Goal: Task Accomplishment & Management: Manage account settings

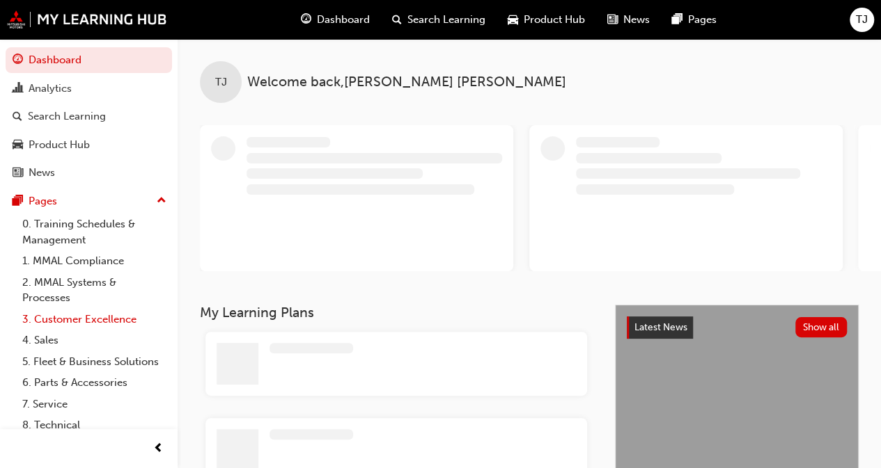
scroll to position [65, 0]
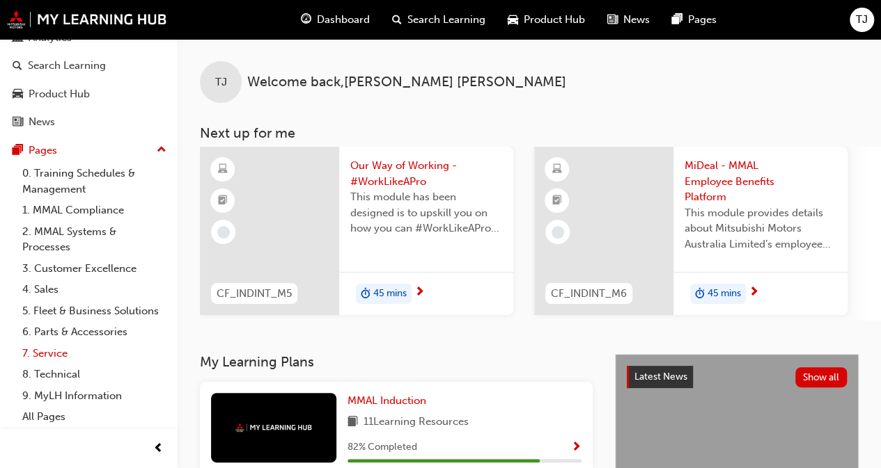
click at [56, 353] on link "7. Service" at bounding box center [94, 354] width 155 height 22
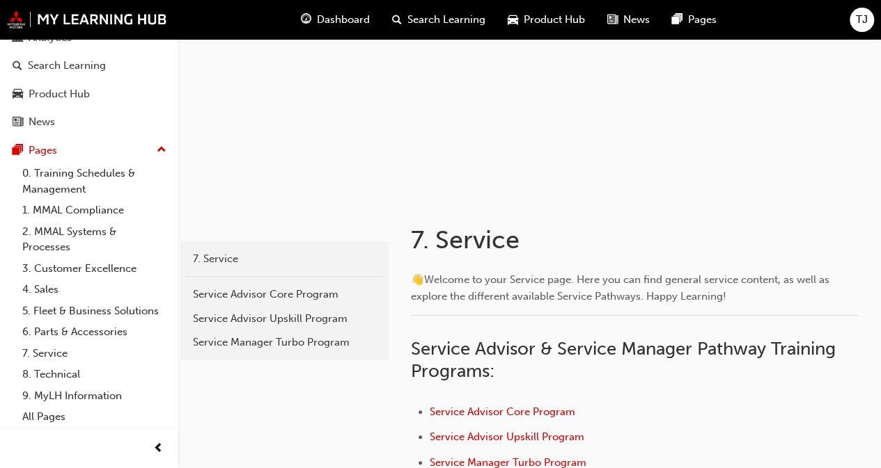
scroll to position [209, 0]
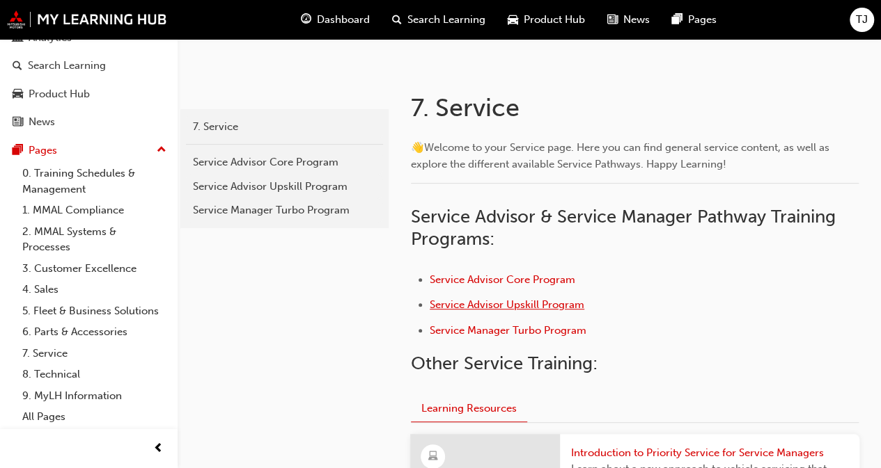
click at [488, 307] on span "Service Advisor Upskill Program" at bounding box center [507, 305] width 155 height 13
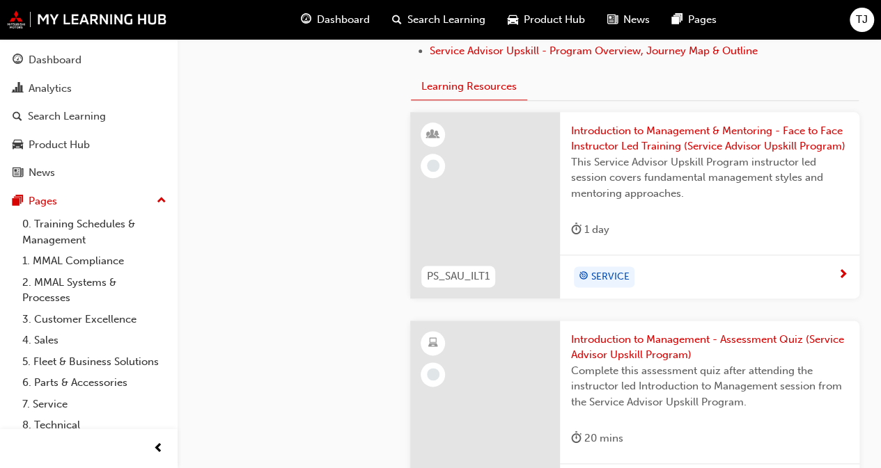
scroll to position [766, 0]
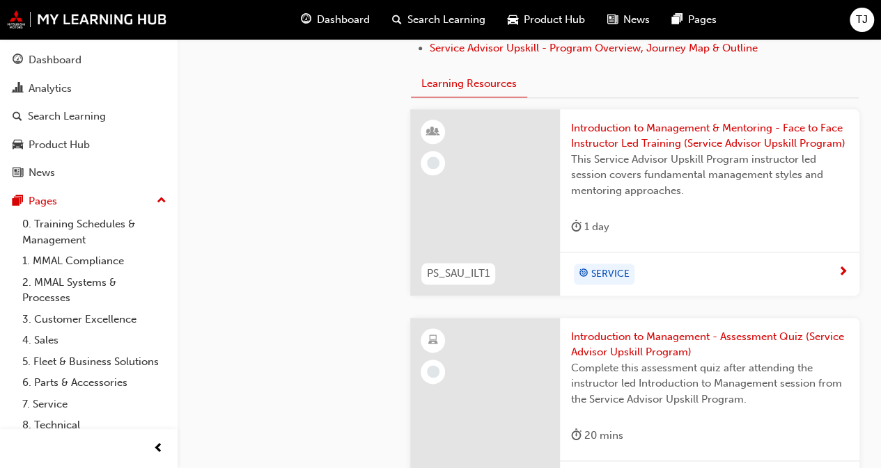
click at [609, 283] on span "SERVICE" at bounding box center [610, 275] width 38 height 16
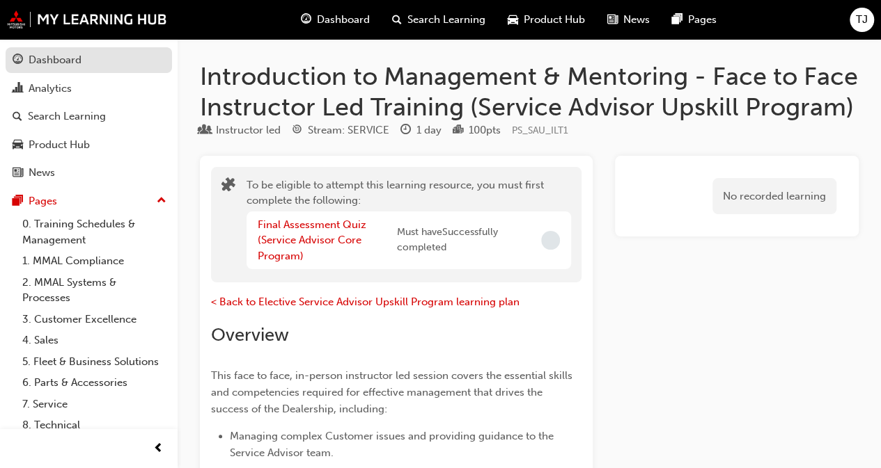
click at [52, 56] on div "Dashboard" at bounding box center [55, 60] width 53 height 16
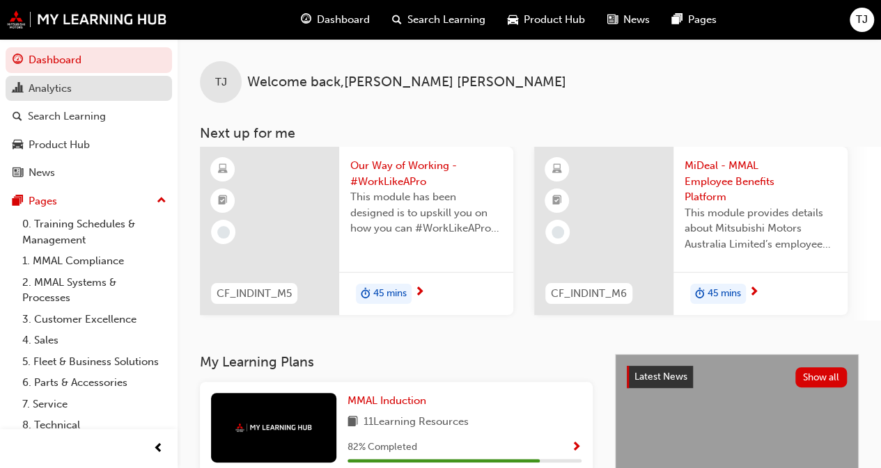
click at [58, 87] on div "Analytics" at bounding box center [50, 89] width 43 height 16
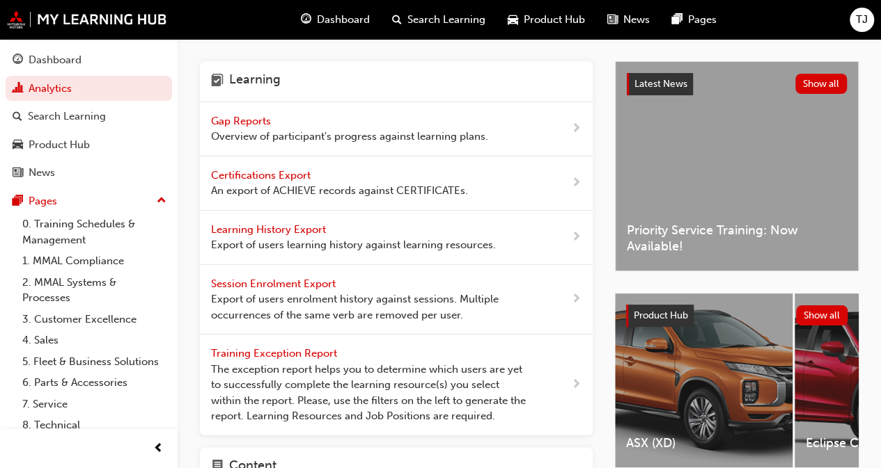
click at [259, 119] on span "Gap Reports" at bounding box center [242, 121] width 63 height 13
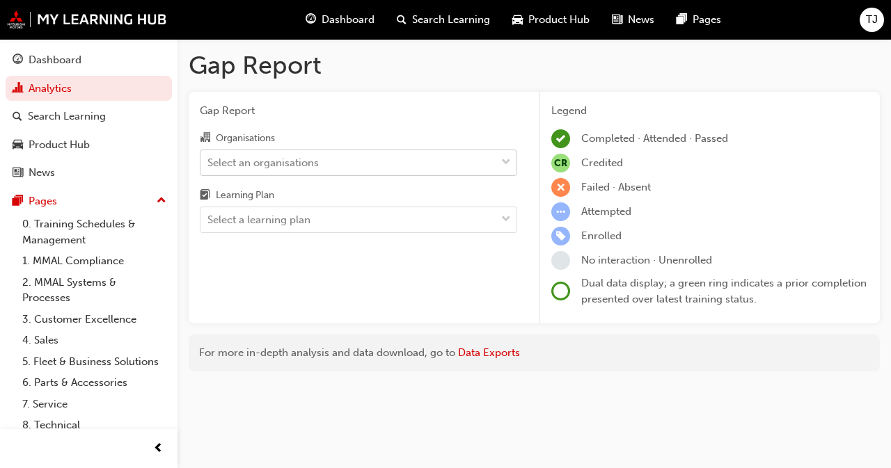
click at [258, 162] on div "Select an organisations" at bounding box center [262, 163] width 111 height 16
click at [209, 162] on input "Organisations Select an organisations" at bounding box center [207, 162] width 1 height 12
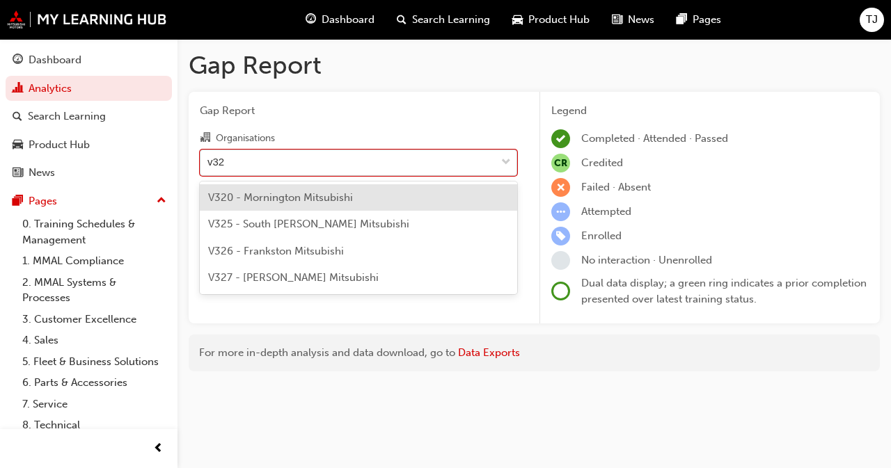
type input "v325"
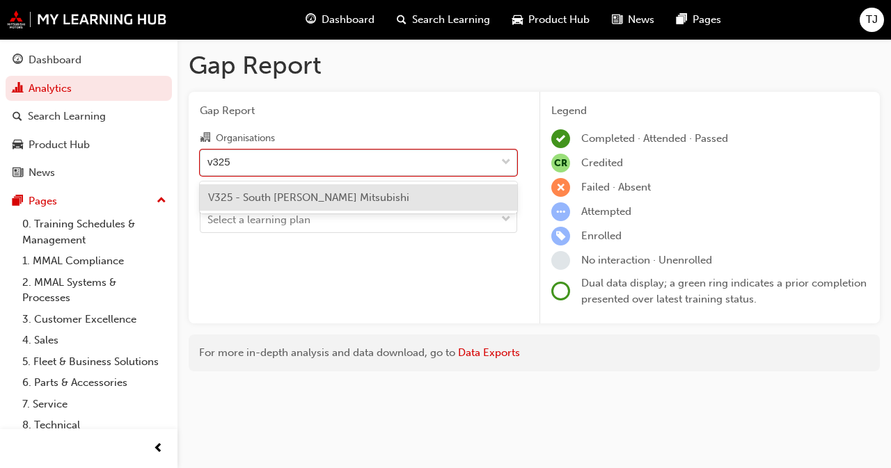
click at [292, 200] on span "V325 - South Morang Mitsubishi" at bounding box center [308, 197] width 201 height 13
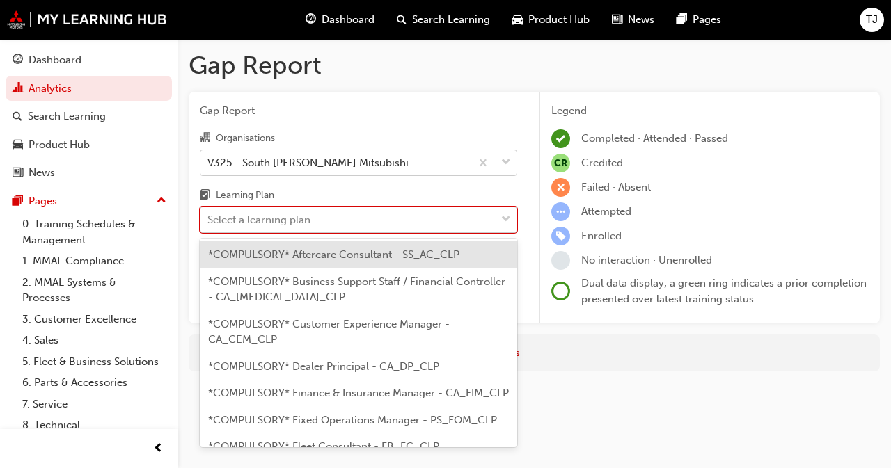
click at [266, 216] on div "Select a learning plan" at bounding box center [258, 220] width 103 height 16
click at [209, 216] on input "Learning Plan option *COMPULSORY* Aftercare Consultant - SS_AC_CLP focused, 1 o…" at bounding box center [207, 220] width 1 height 12
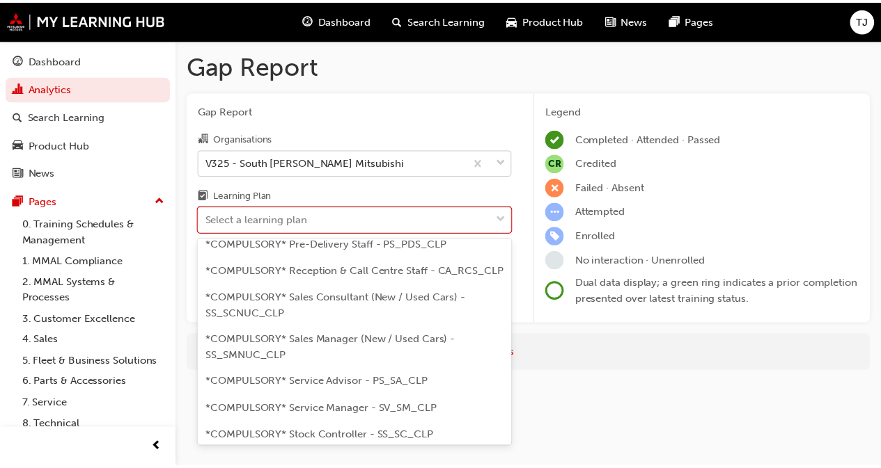
scroll to position [557, 0]
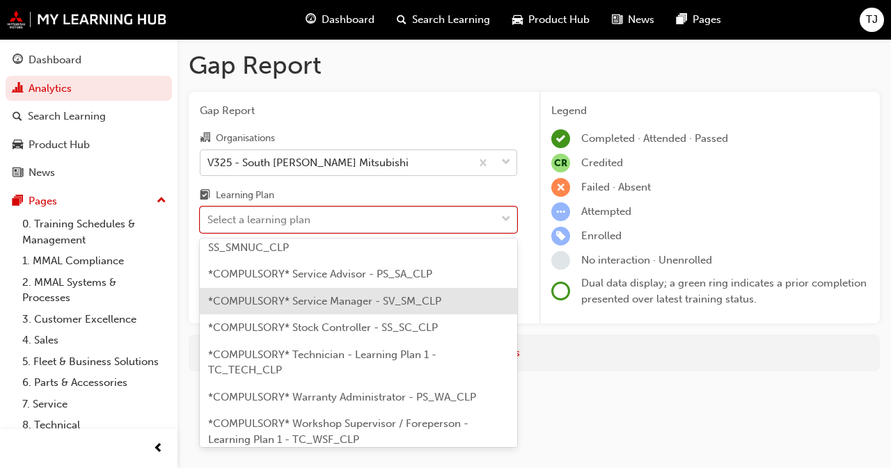
click at [299, 308] on span "*COMPULSORY* Service Manager - SV_SM_CLP" at bounding box center [324, 301] width 233 height 13
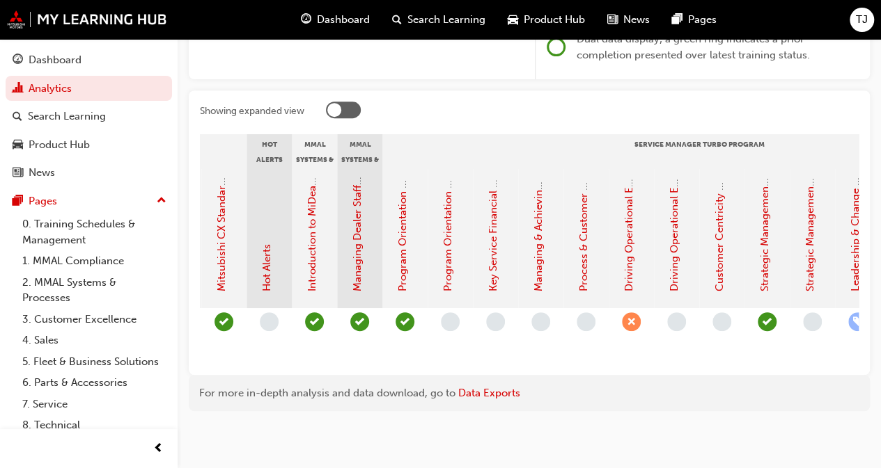
scroll to position [0, 1303]
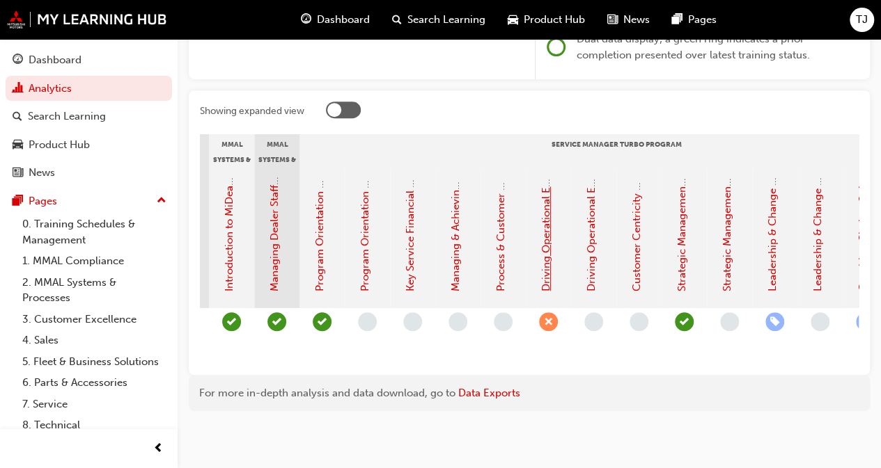
click at [546, 267] on link "Driving Operational Excellence - Face to Face Instructor Led Session (Service M…" at bounding box center [545, 44] width 13 height 496
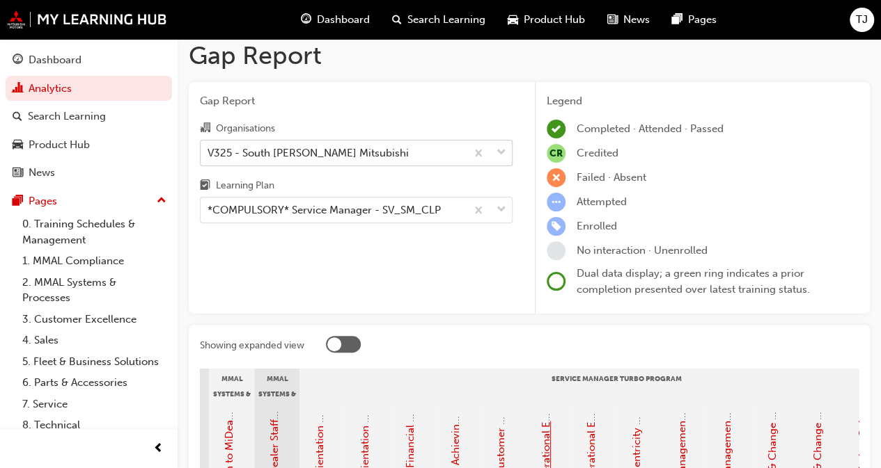
scroll to position [0, 0]
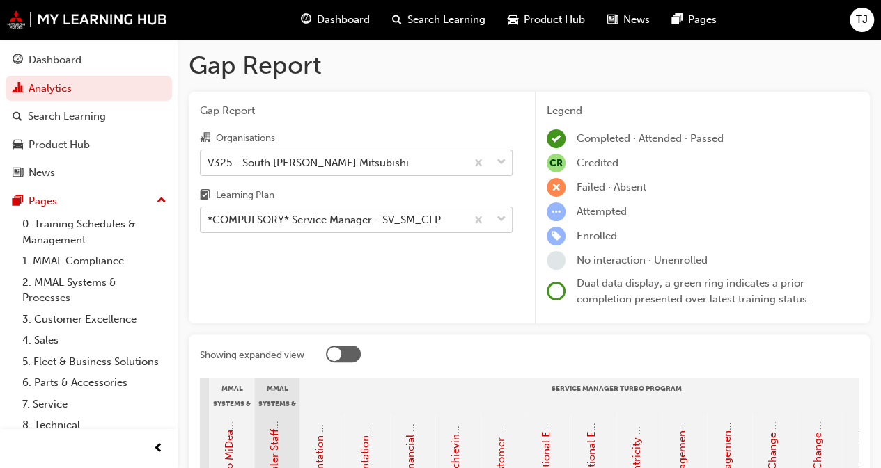
click at [265, 226] on div "*COMPULSORY* Service Manager - SV_SM_CLP" at bounding box center [323, 220] width 233 height 16
click at [209, 226] on input "Learning Plan *COMPULSORY* Service Manager - SV_SM_CLP" at bounding box center [207, 220] width 1 height 12
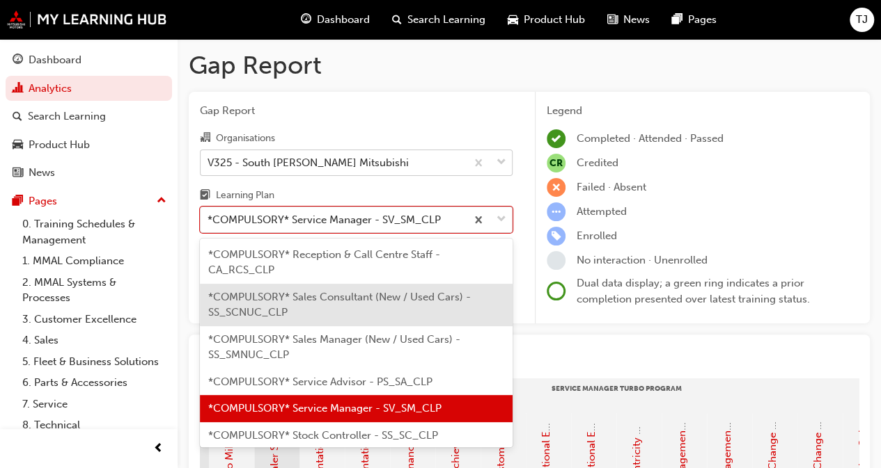
scroll to position [705, 0]
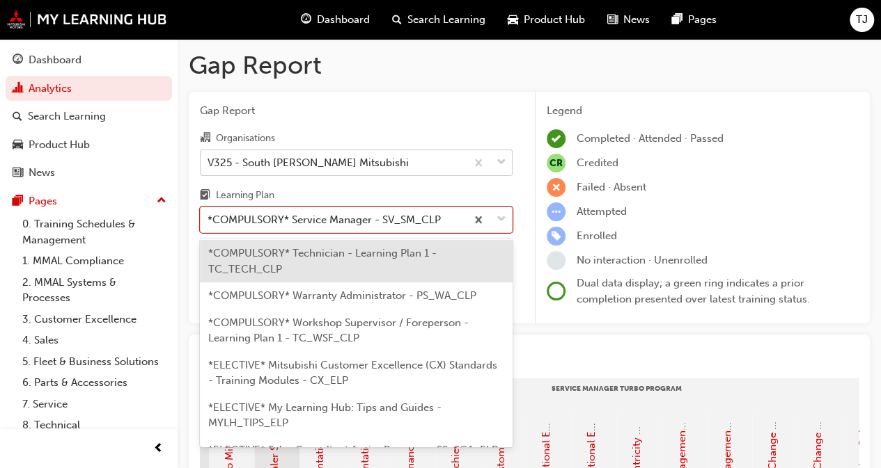
click at [304, 273] on span "*COMPULSORY* Technician - Learning Plan 1 - TC_TECH_CLP" at bounding box center [322, 261] width 228 height 29
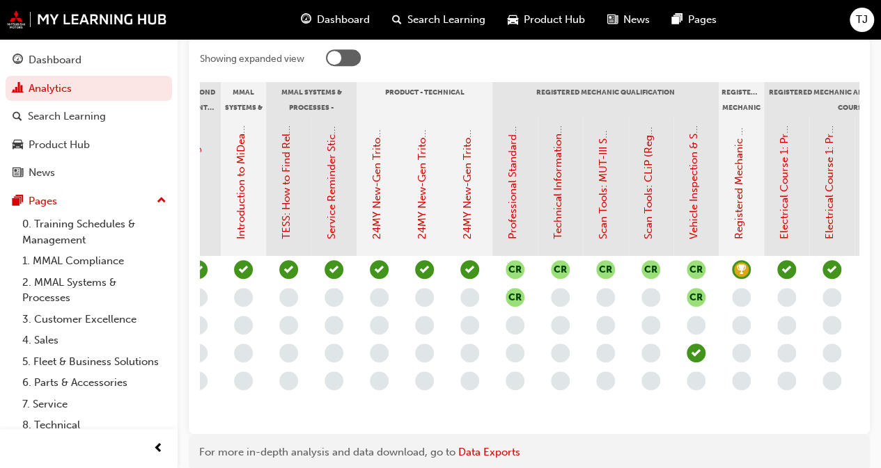
scroll to position [0, 387]
click at [510, 208] on link "Professional Standards (Registered Mechanic Qualification)" at bounding box center [511, 96] width 13 height 286
click at [560, 208] on link "Technical Information (Registered Mechanic Qualification)" at bounding box center [557, 99] width 13 height 282
click at [604, 211] on link "Scan Tools: MUT-III SE (Registered Mechanic Qualification)" at bounding box center [602, 97] width 13 height 283
click at [649, 207] on link "Scan Tools: CLiP (Registered Mechanic Qualification)" at bounding box center [647, 111] width 13 height 255
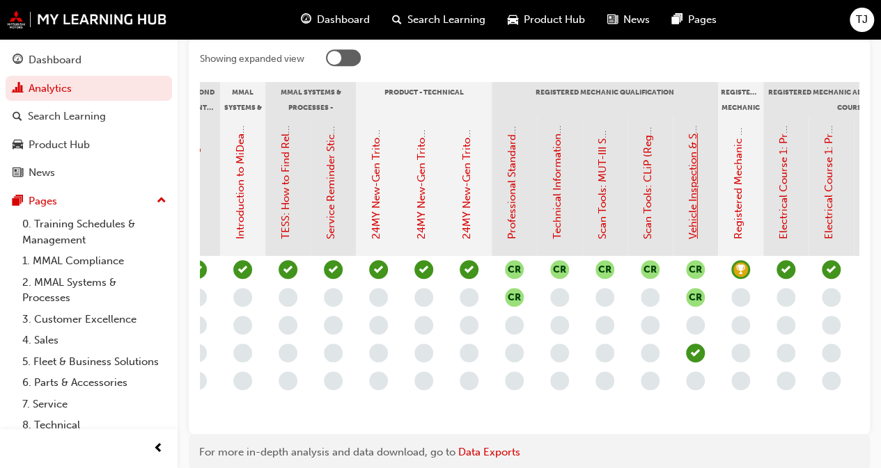
click at [693, 210] on link "Vehicle Inspection & Servicing (Registered Mechanic Qualification)" at bounding box center [692, 79] width 13 height 321
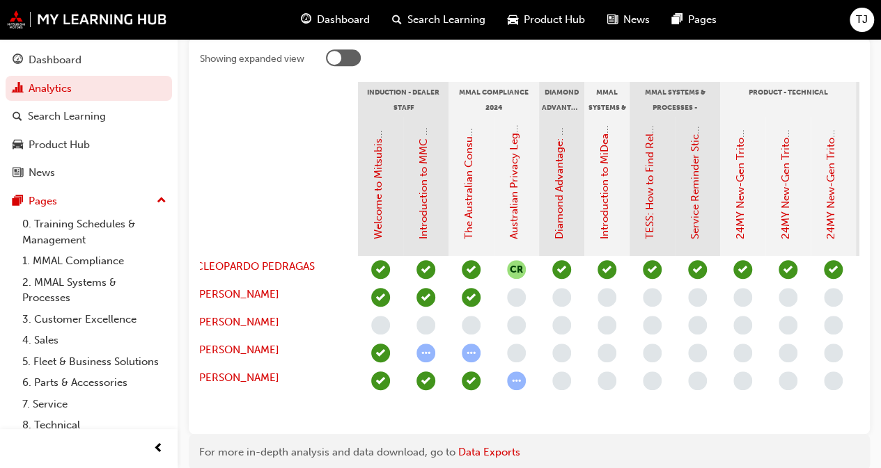
scroll to position [0, 0]
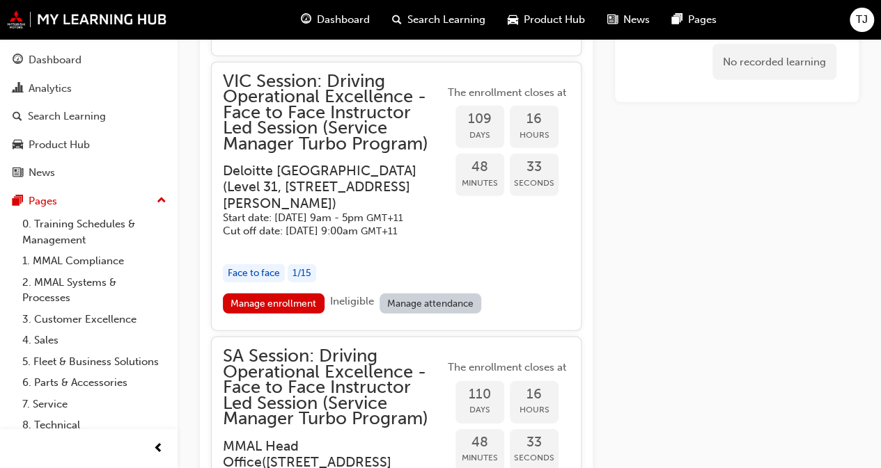
scroll to position [1912, 0]
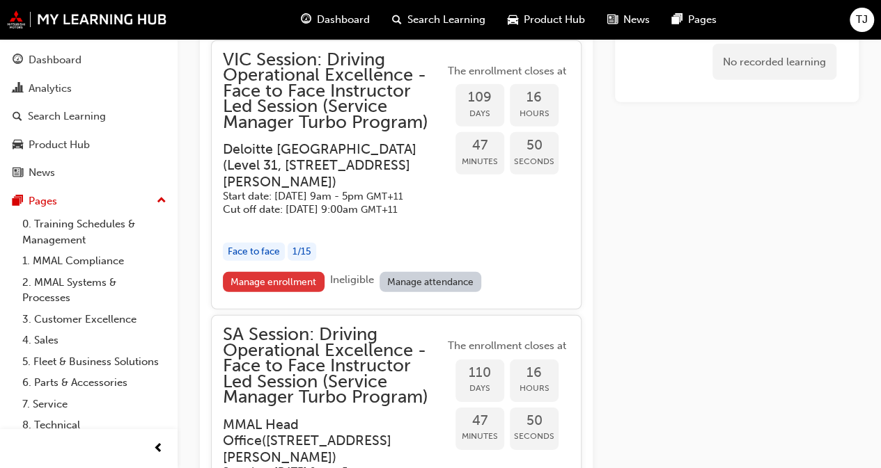
click at [260, 292] on link "Manage enrollment" at bounding box center [274, 282] width 102 height 20
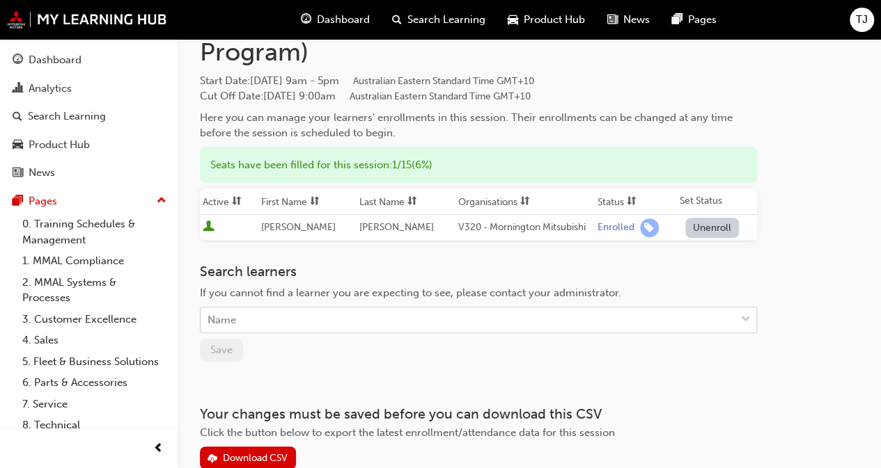
scroll to position [139, 0]
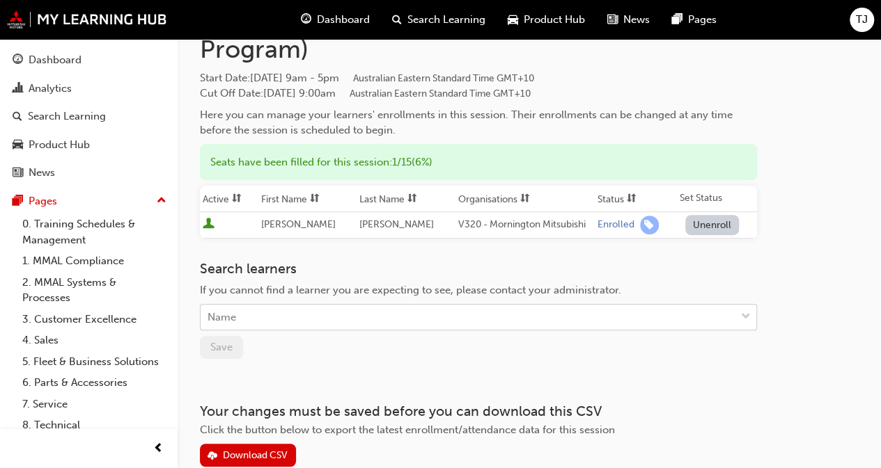
click at [262, 317] on div "Name" at bounding box center [467, 318] width 535 height 24
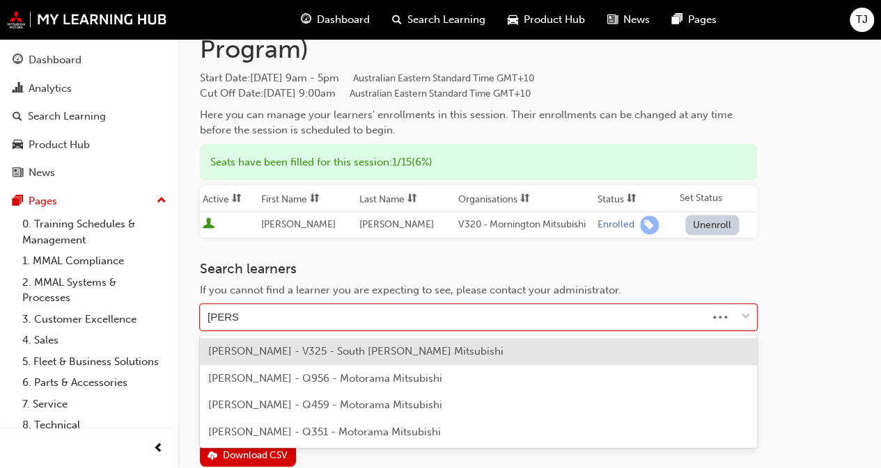
type input "markop"
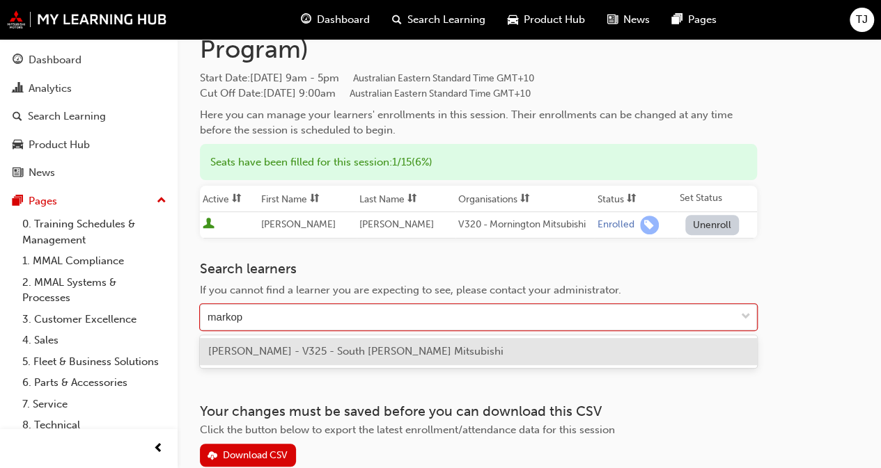
click at [367, 360] on div "GEORGE MARKOPOULOS - V325 - South Morang Mitsubishi" at bounding box center [478, 351] width 557 height 27
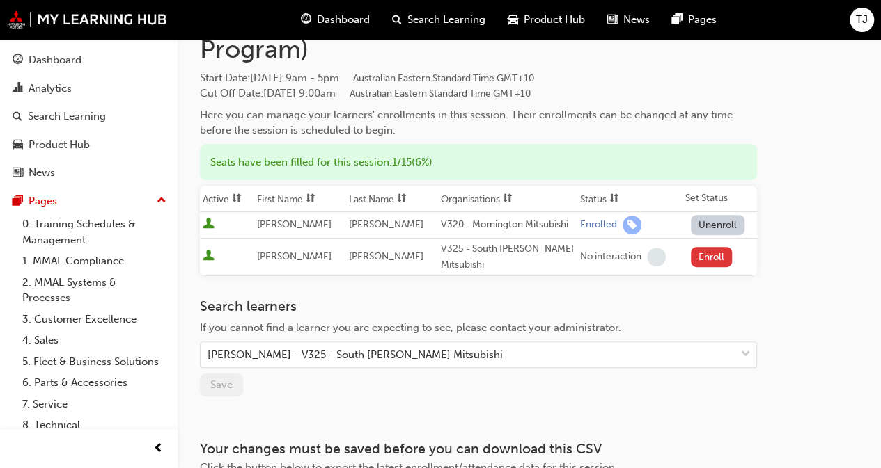
drag, startPoint x: 699, startPoint y: 260, endPoint x: 705, endPoint y: 264, distance: 7.5
click at [700, 259] on button "Enroll" at bounding box center [712, 257] width 42 height 20
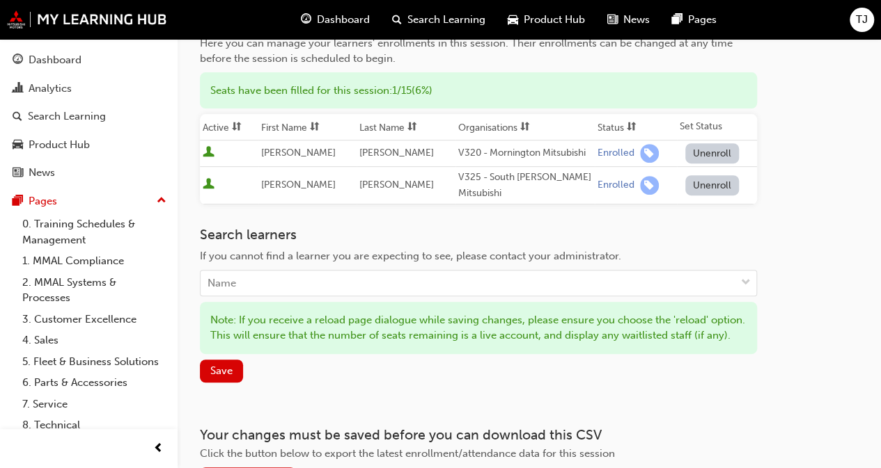
scroll to position [278, 0]
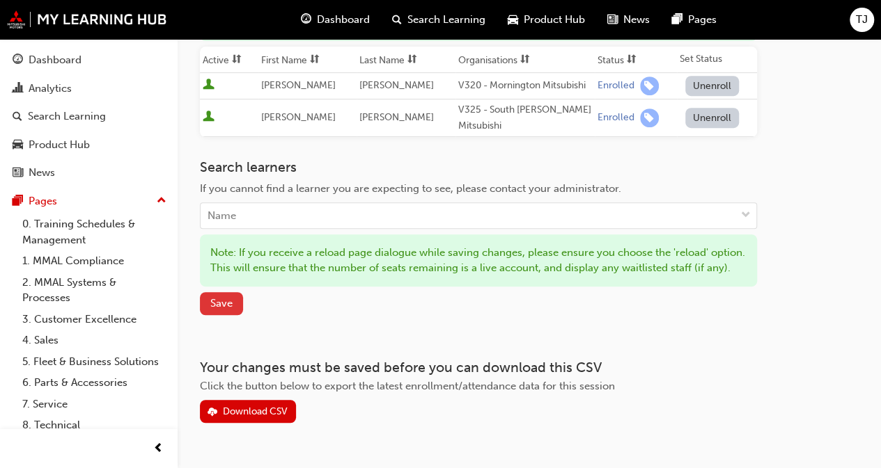
click at [221, 310] on span "Save" at bounding box center [221, 303] width 22 height 13
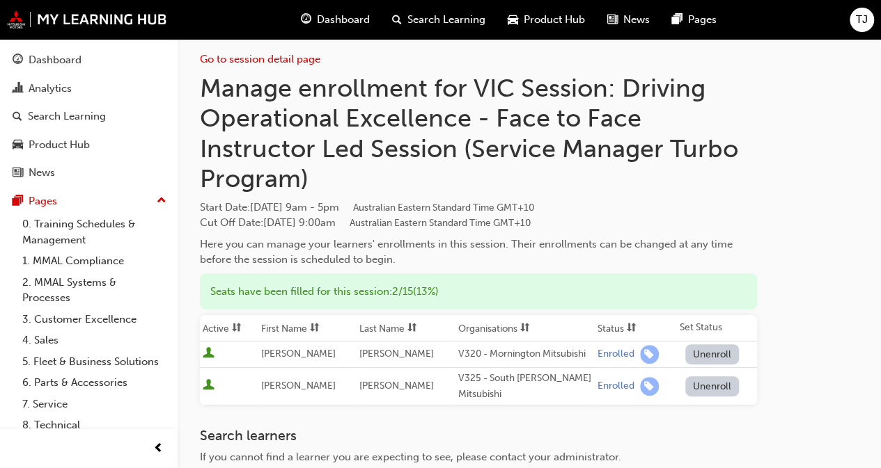
scroll to position [0, 0]
